Goal: Find contact information: Find contact information

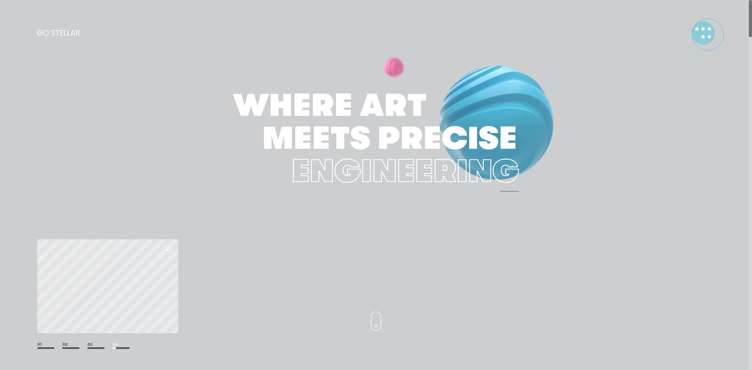
click at [708, 34] on div at bounding box center [703, 35] width 13 height 3
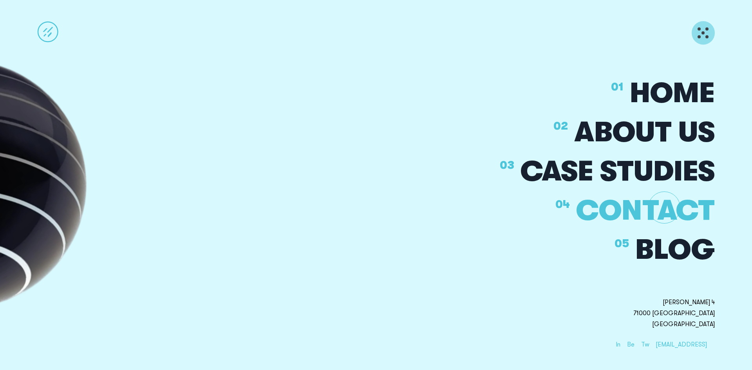
click at [664, 208] on div "CONTACT" at bounding box center [645, 211] width 139 height 28
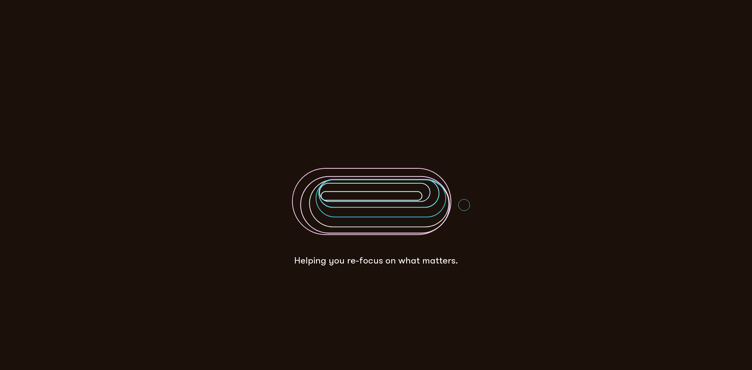
scroll to position [4961, 0]
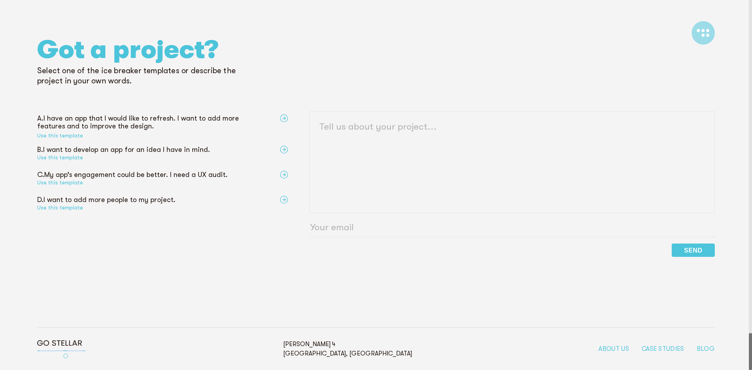
drag, startPoint x: 99, startPoint y: 355, endPoint x: 66, endPoint y: 356, distance: 32.9
click at [66, 356] on div "Copied to clipboard! [EMAIL_ADDRESS][DOMAIN_NAME] Copy Open [PERSON_NAME] 4 [GE…" at bounding box center [375, 349] width 677 height 43
click at [154, 357] on div "Copied to clipboard! [EMAIL_ADDRESS][DOMAIN_NAME] Copy Open [PERSON_NAME] 4 [GE…" at bounding box center [375, 349] width 677 height 43
click at [43, 358] on img at bounding box center [40, 361] width 6 height 6
click at [622, 346] on div "about us" at bounding box center [613, 349] width 31 height 6
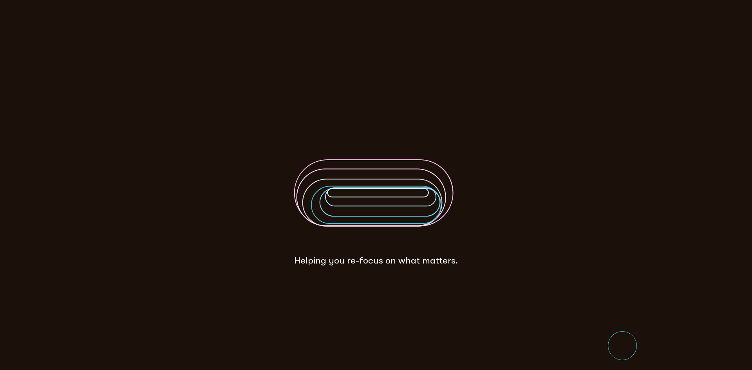
scroll to position [0, 0]
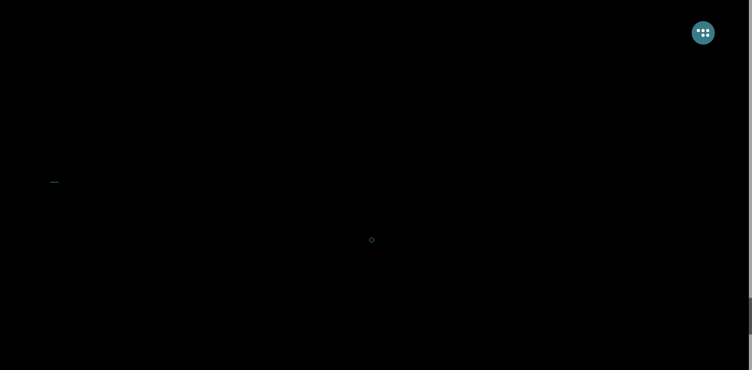
scroll to position [2871, 0]
